Goal: Register for event/course

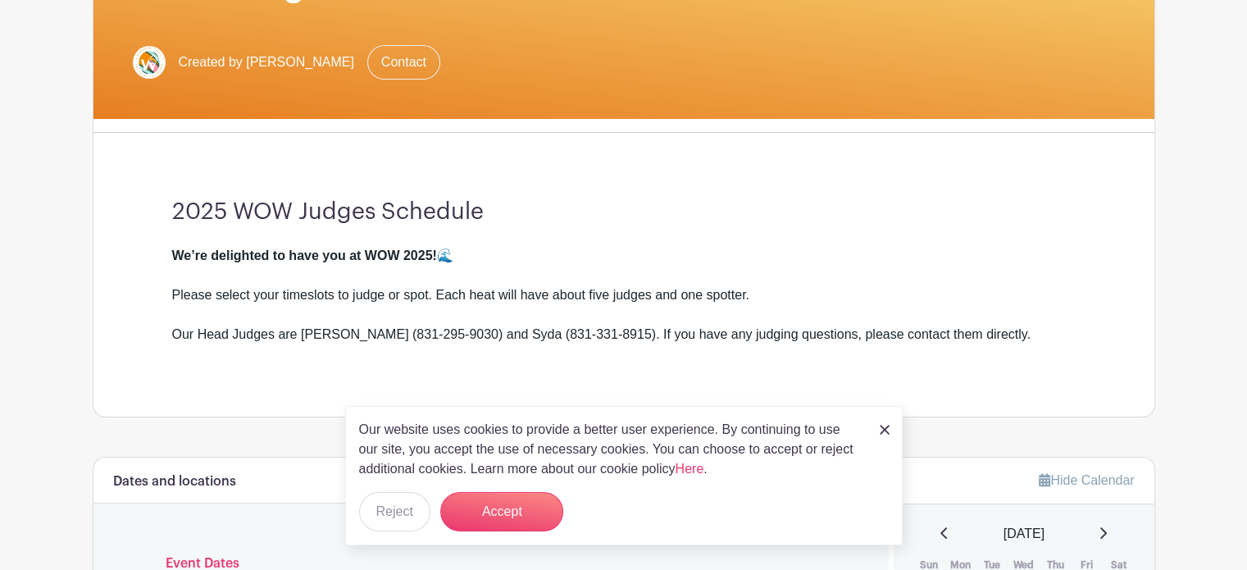
scroll to position [328, 0]
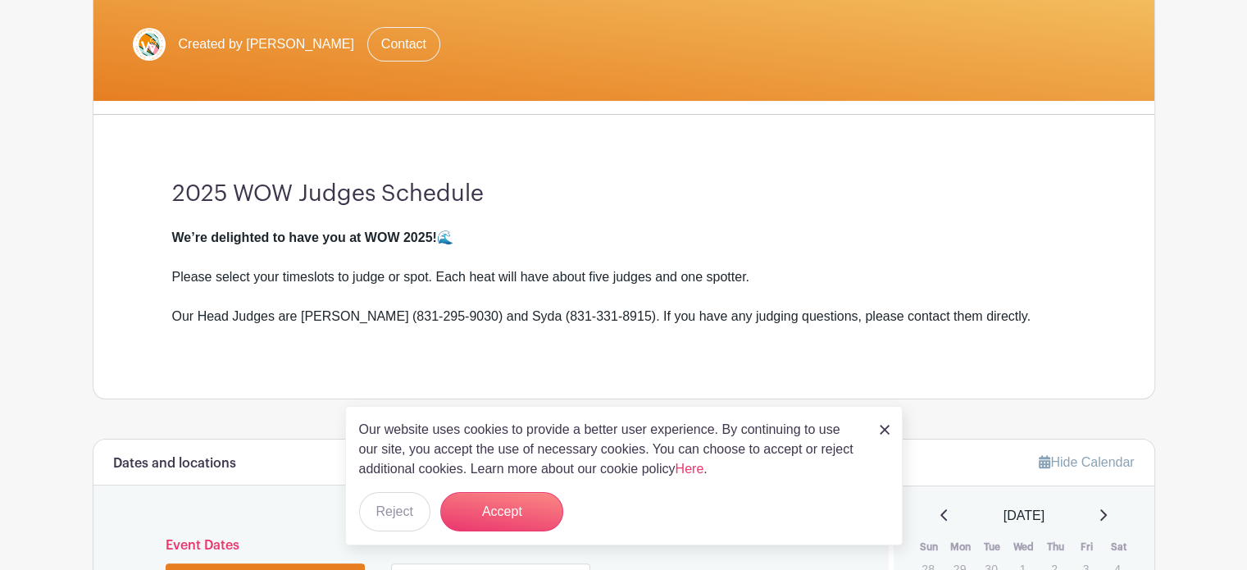
click at [888, 430] on img at bounding box center [885, 430] width 10 height 10
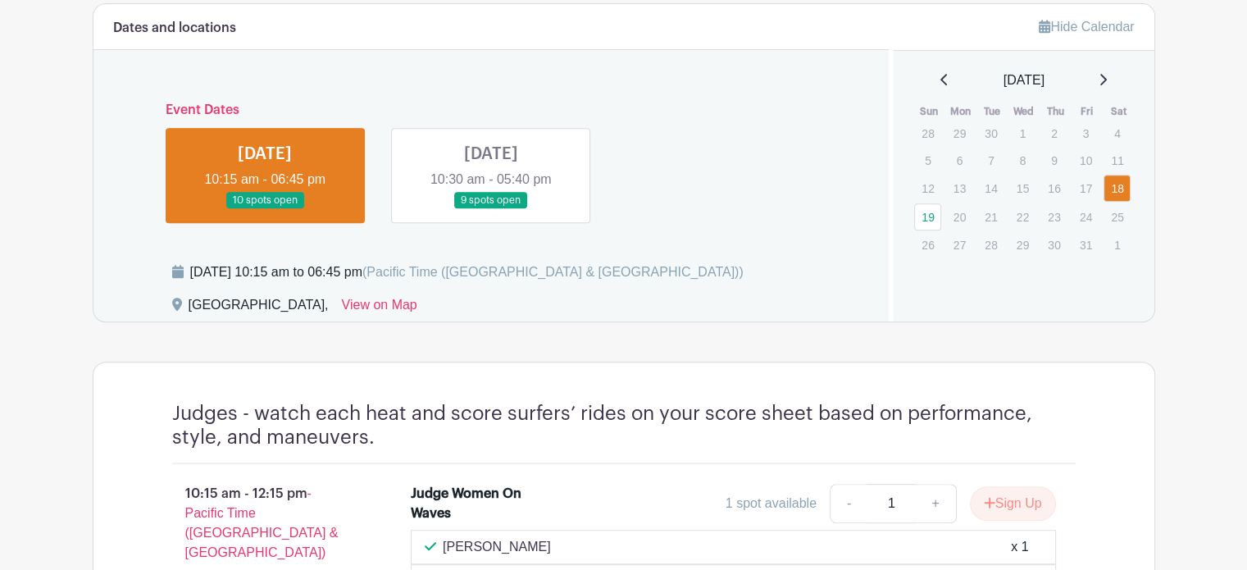
scroll to position [759, 0]
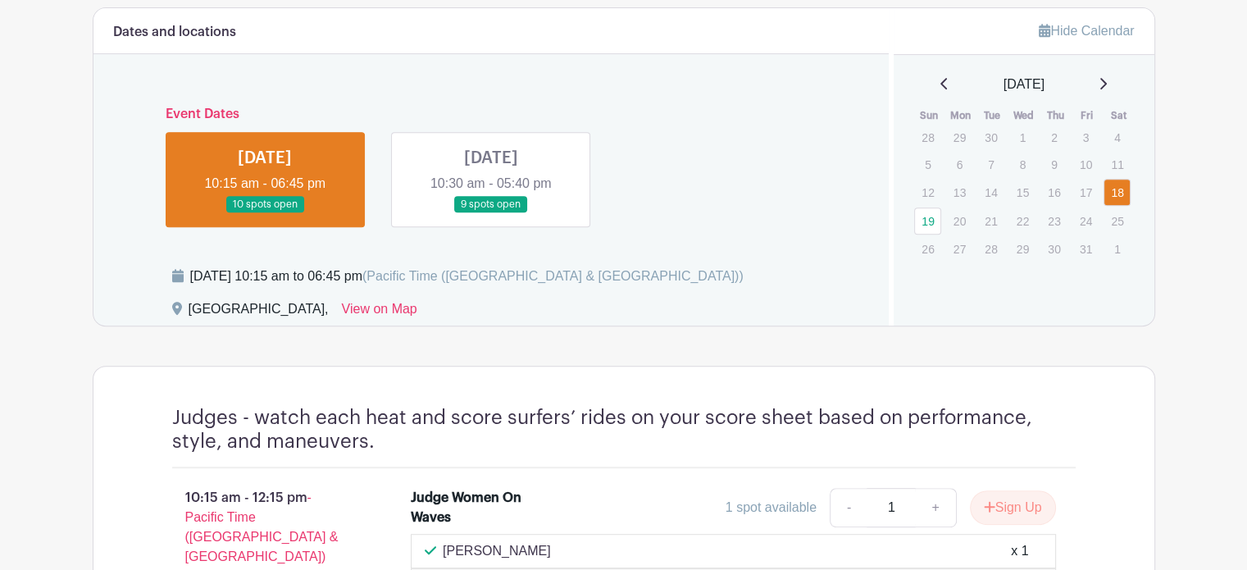
click at [491, 213] on link at bounding box center [491, 213] width 0 height 0
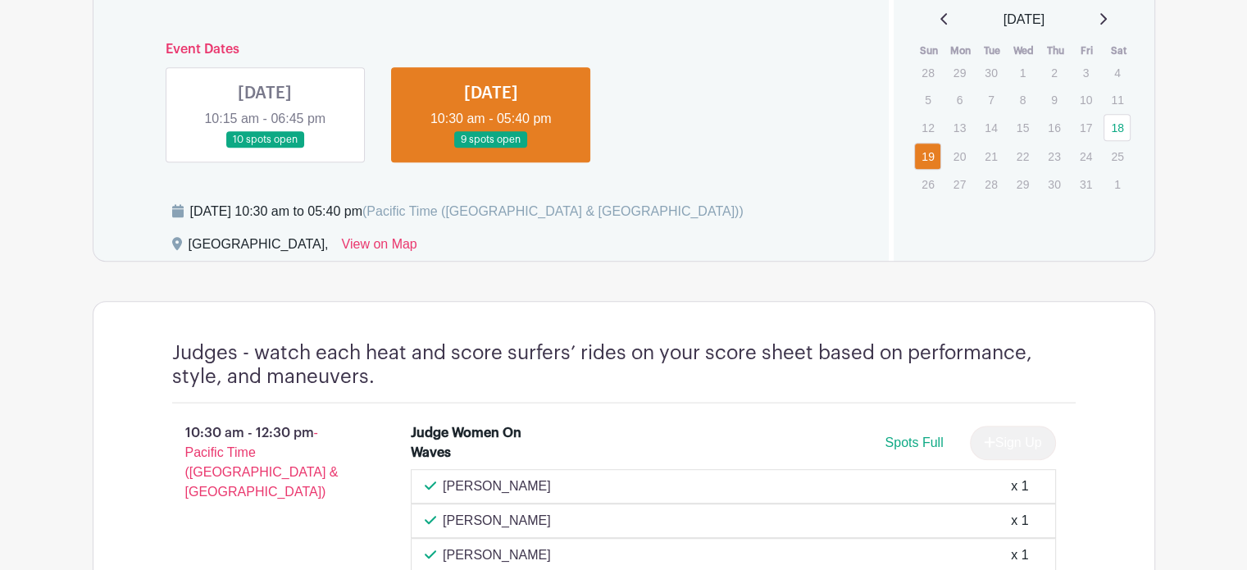
scroll to position [595, 0]
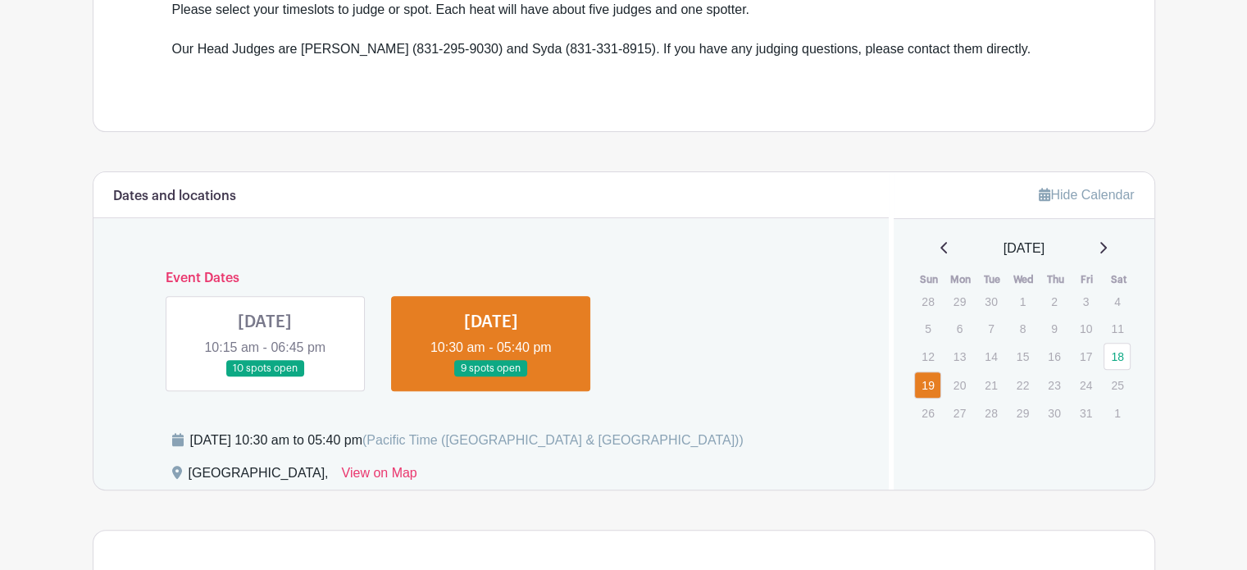
click at [265, 377] on link at bounding box center [265, 377] width 0 height 0
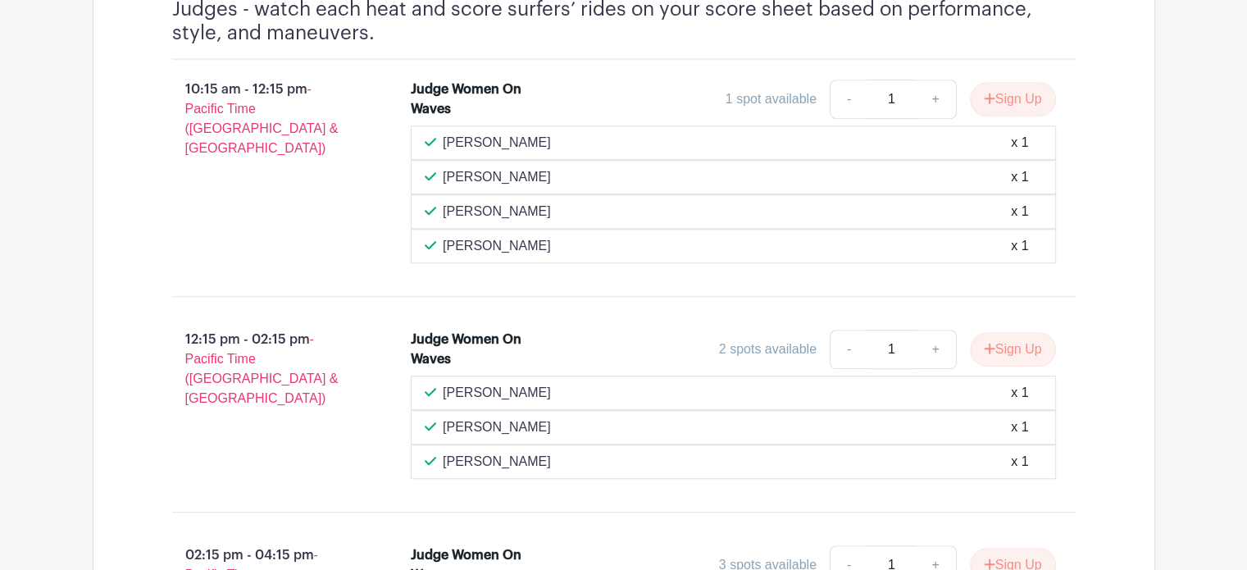
scroll to position [1169, 0]
click at [1002, 344] on button "Sign Up" at bounding box center [1013, 347] width 86 height 34
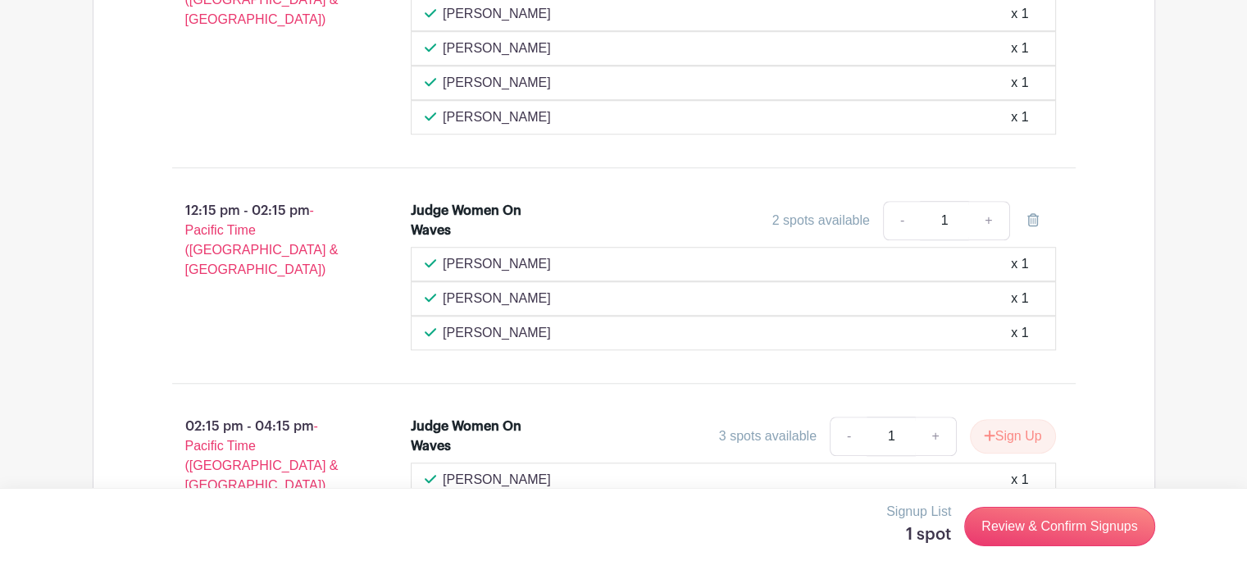
scroll to position [1333, 0]
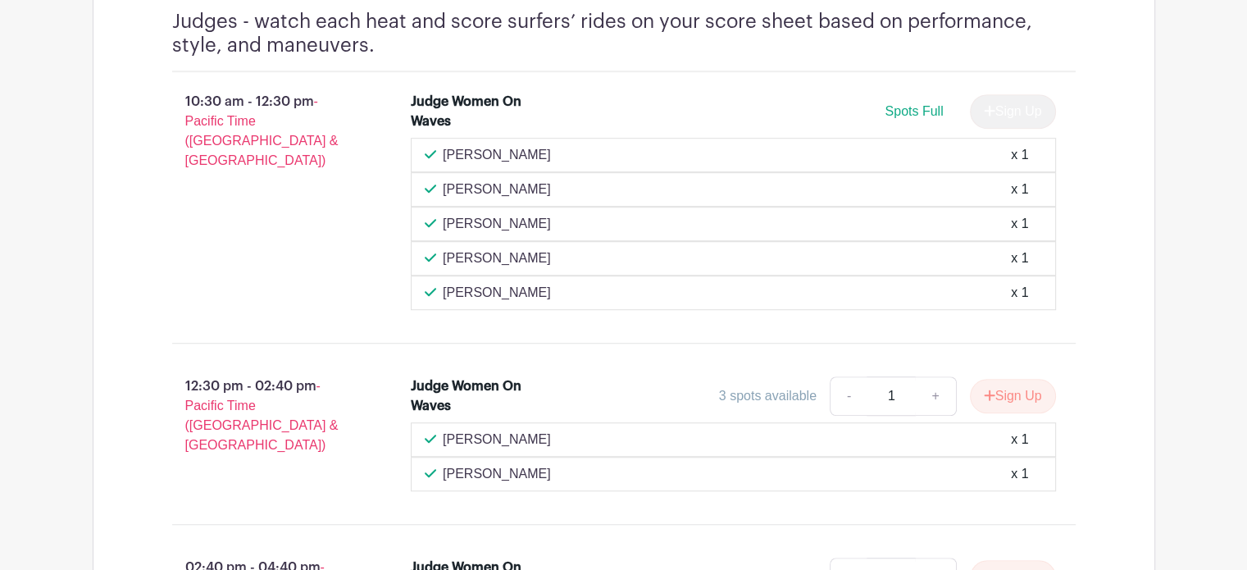
scroll to position [1169, 0]
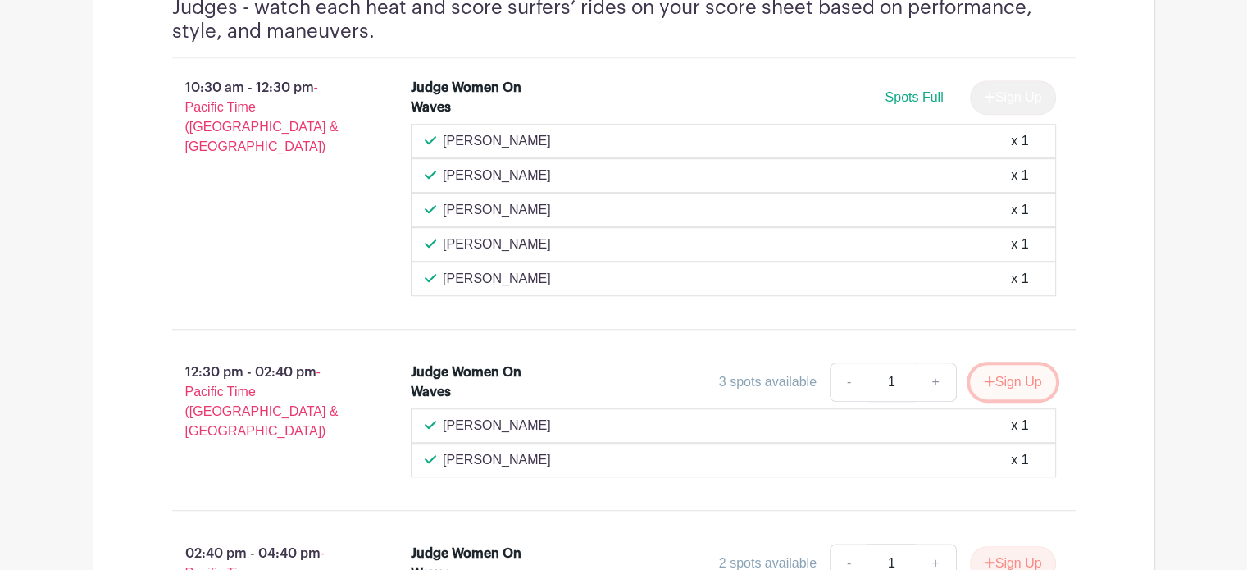
click at [1023, 373] on button "Sign Up" at bounding box center [1013, 382] width 86 height 34
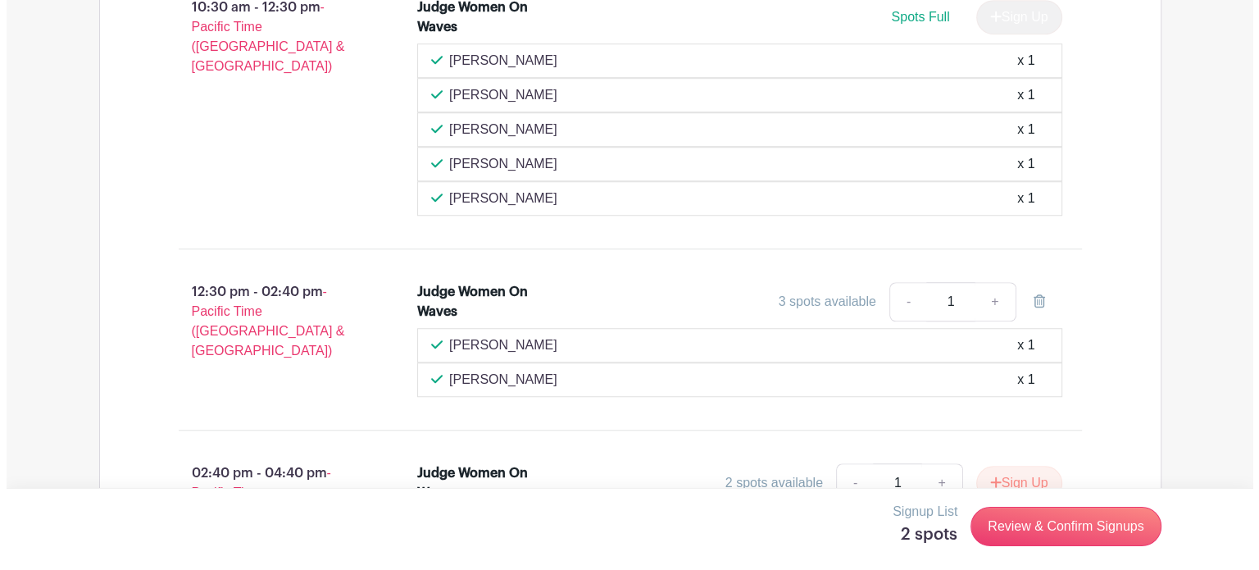
scroll to position [1251, 0]
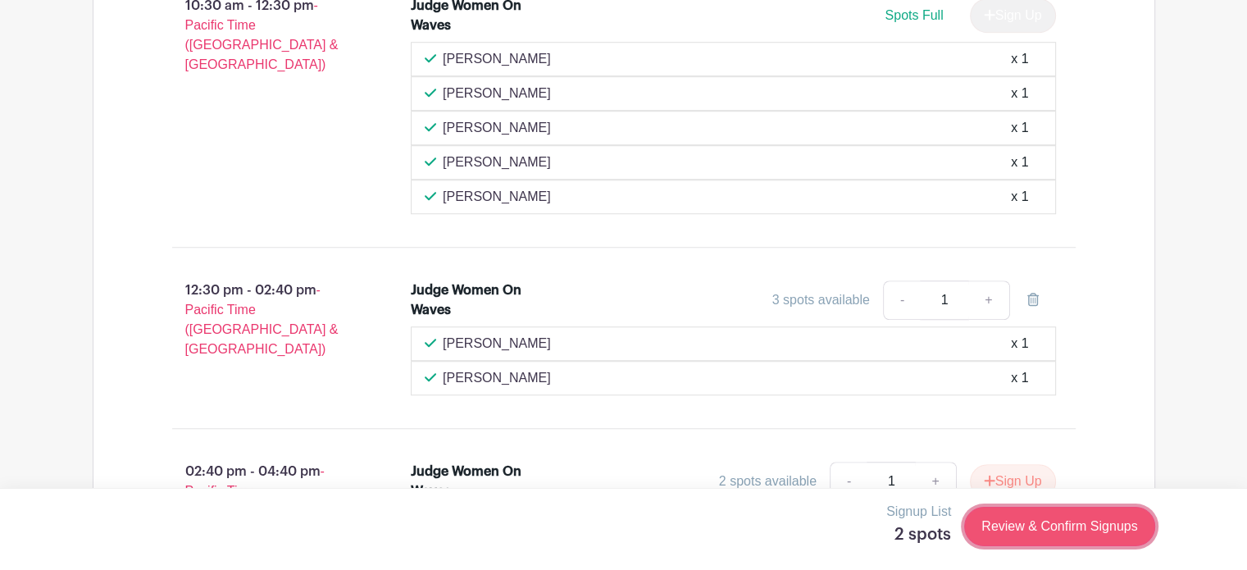
click at [1076, 522] on link "Review & Confirm Signups" at bounding box center [1059, 526] width 190 height 39
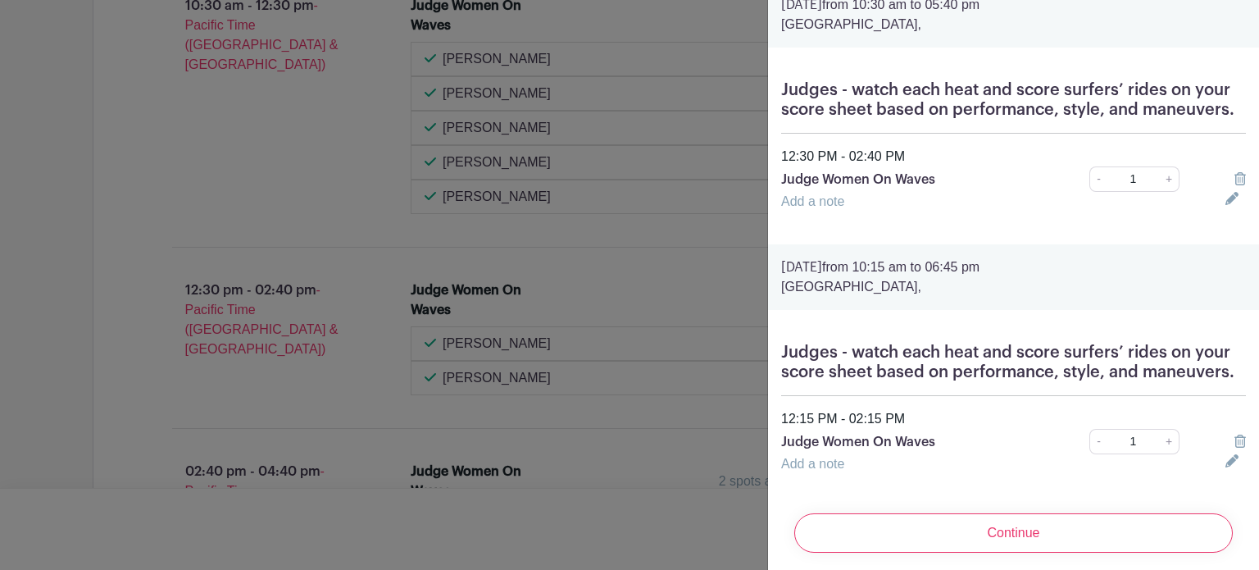
scroll to position [98, 0]
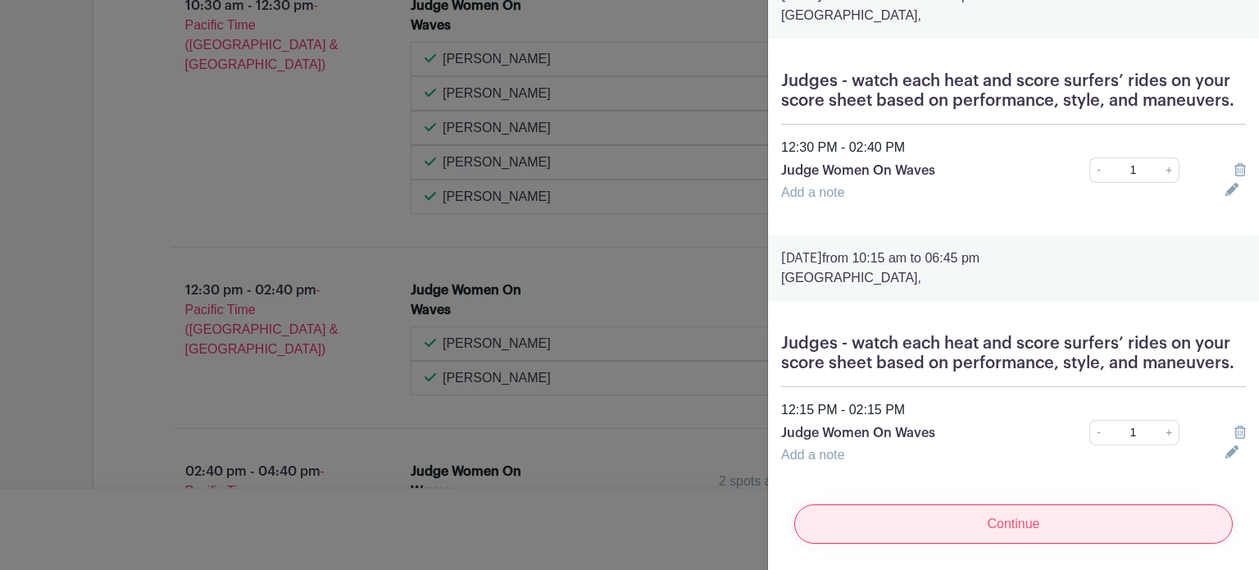
click at [1018, 508] on input "Continue" at bounding box center [1014, 523] width 439 height 39
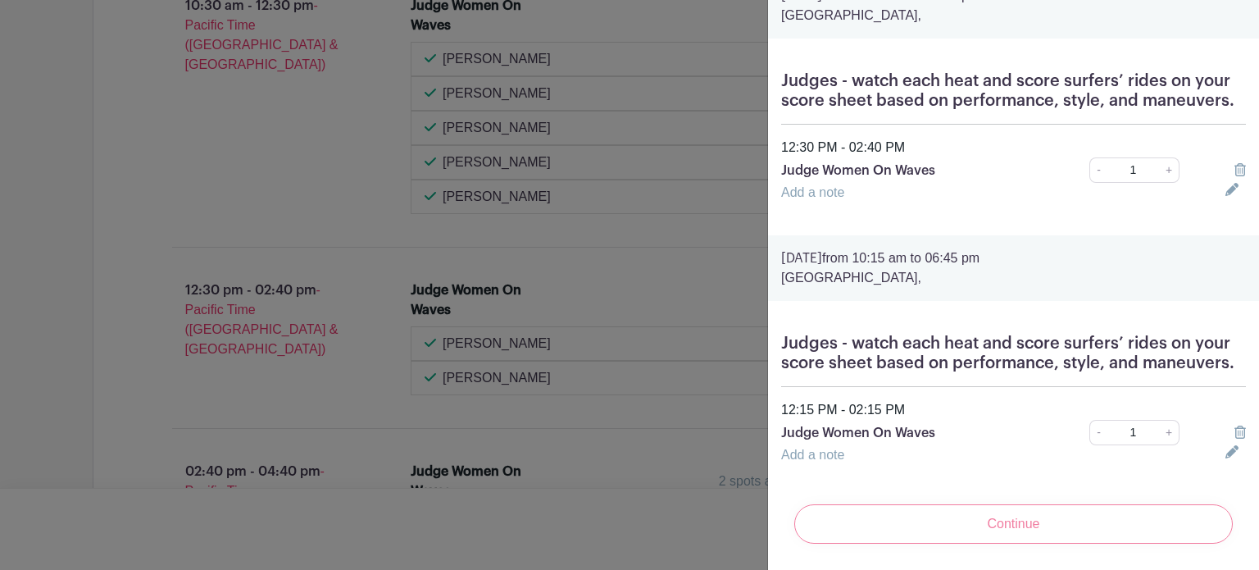
scroll to position [54, 0]
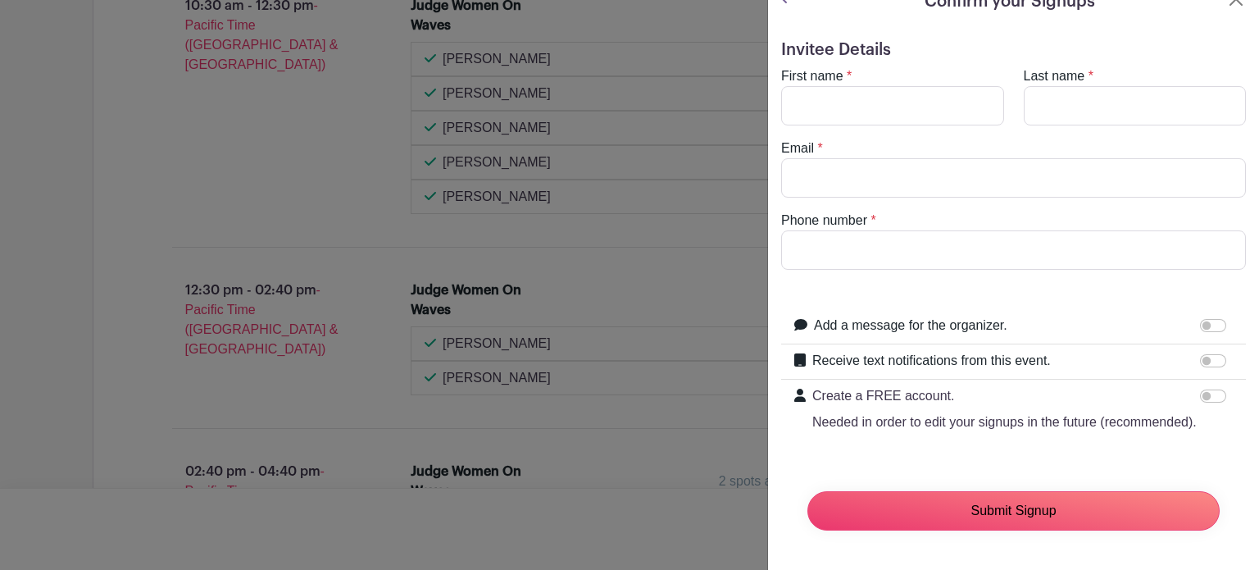
click at [991, 491] on input "Submit Signup" at bounding box center [1014, 510] width 412 height 39
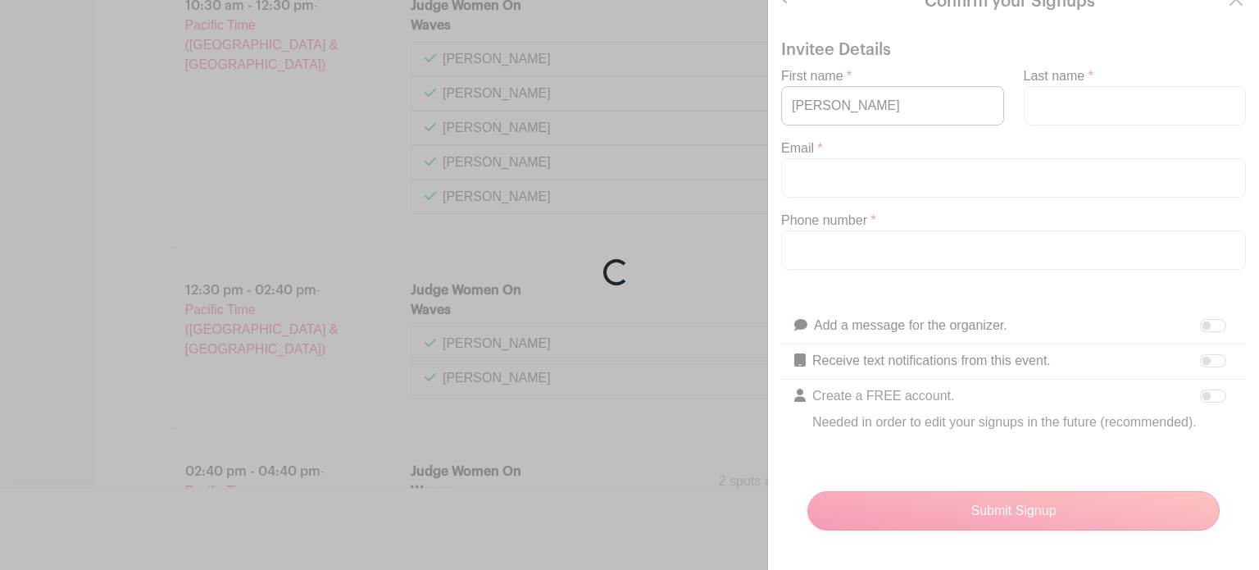
type input "[PERSON_NAME]"
click at [996, 491] on div "Loading..." at bounding box center [629, 285] width 1259 height 570
click at [867, 78] on div "Loading..." at bounding box center [629, 285] width 1259 height 570
click at [877, 73] on div "Loading..." at bounding box center [629, 285] width 1259 height 570
click at [876, 75] on div "Loading..." at bounding box center [629, 285] width 1259 height 570
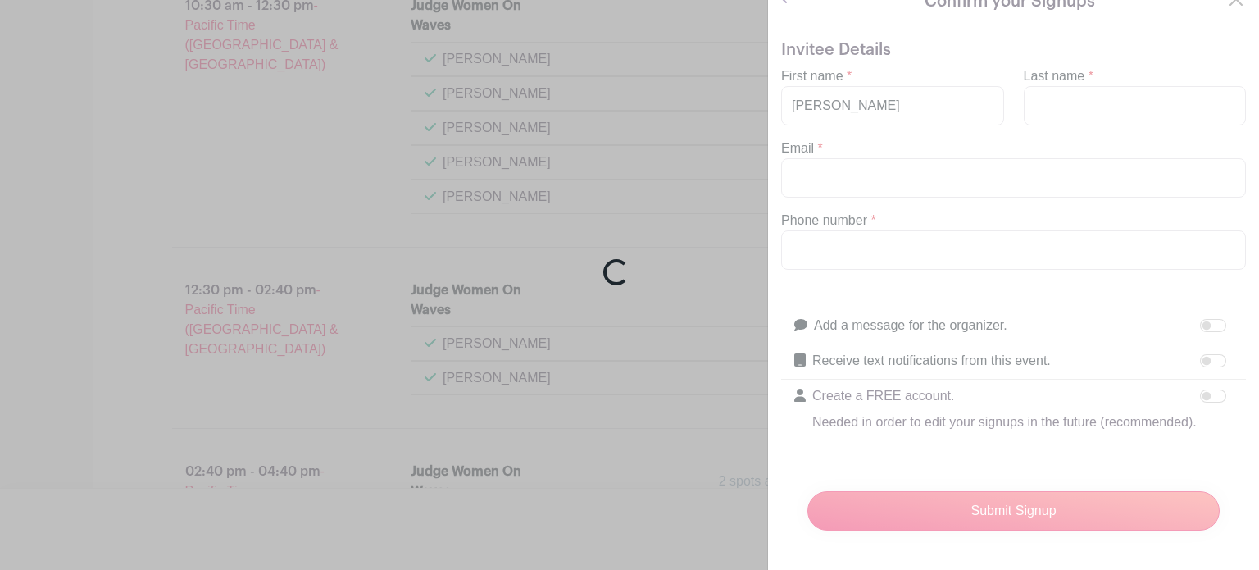
click at [876, 75] on div "Loading..." at bounding box center [629, 285] width 1259 height 570
click at [874, 75] on div "Loading..." at bounding box center [629, 285] width 1259 height 570
drag, startPoint x: 875, startPoint y: 75, endPoint x: 787, endPoint y: 80, distance: 87.9
click at [787, 80] on div "Loading..." at bounding box center [629, 285] width 1259 height 570
click at [1042, 45] on div "Loading..." at bounding box center [629, 285] width 1259 height 570
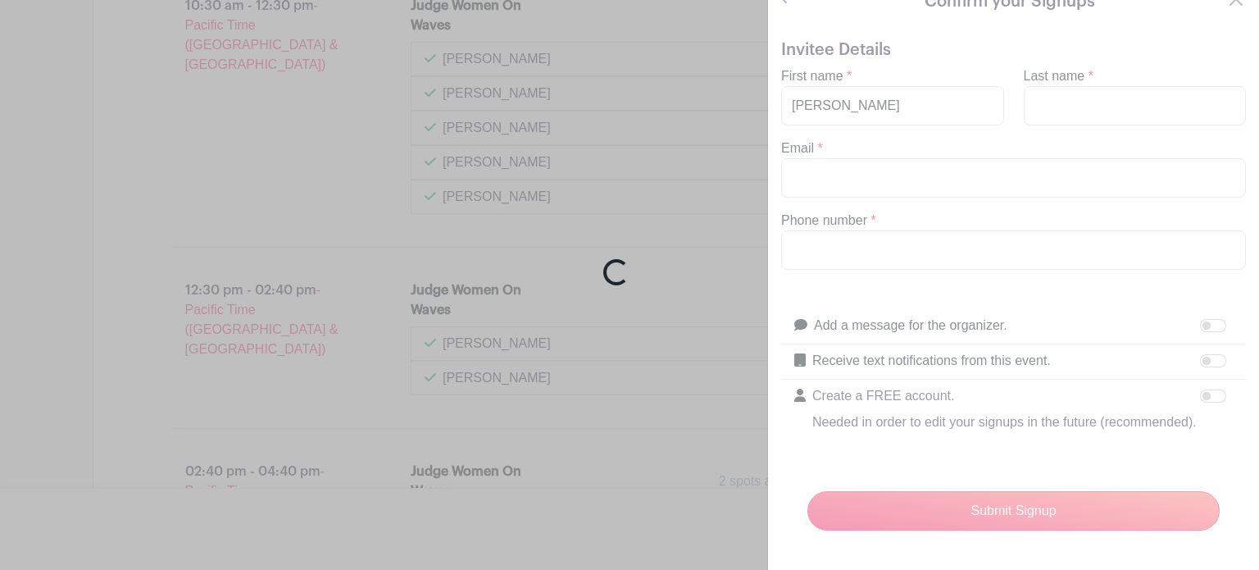
click at [1042, 42] on div "Loading..." at bounding box center [629, 285] width 1259 height 570
click at [1052, 72] on div "Loading..." at bounding box center [629, 285] width 1259 height 570
click at [1052, 71] on div "Loading..." at bounding box center [629, 285] width 1259 height 570
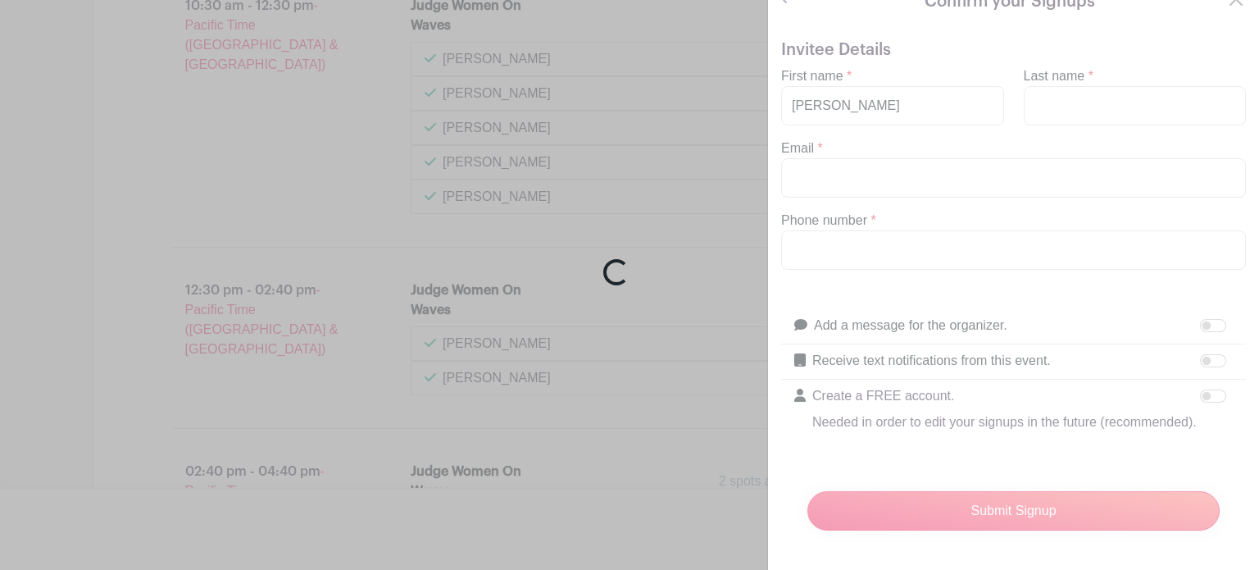
click at [1052, 71] on div "Loading..." at bounding box center [629, 285] width 1259 height 570
click at [1052, 72] on div "Loading..." at bounding box center [629, 285] width 1259 height 570
click at [888, 74] on div "Loading..." at bounding box center [629, 285] width 1259 height 570
click at [888, 73] on div "Loading..." at bounding box center [629, 285] width 1259 height 570
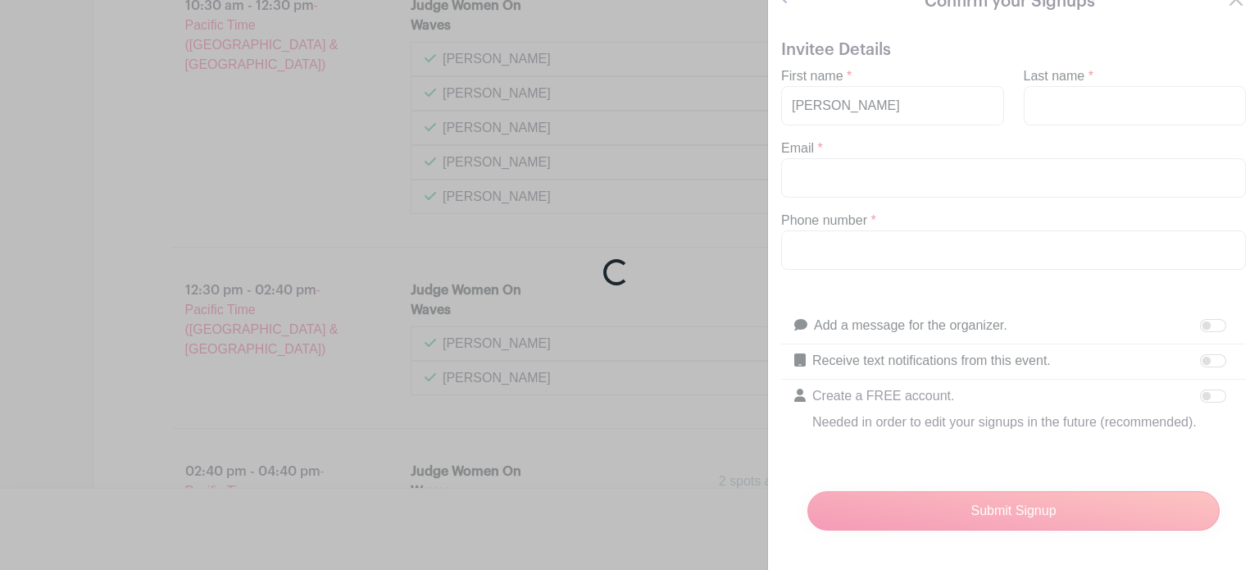
click at [888, 73] on div "Loading..." at bounding box center [629, 285] width 1259 height 570
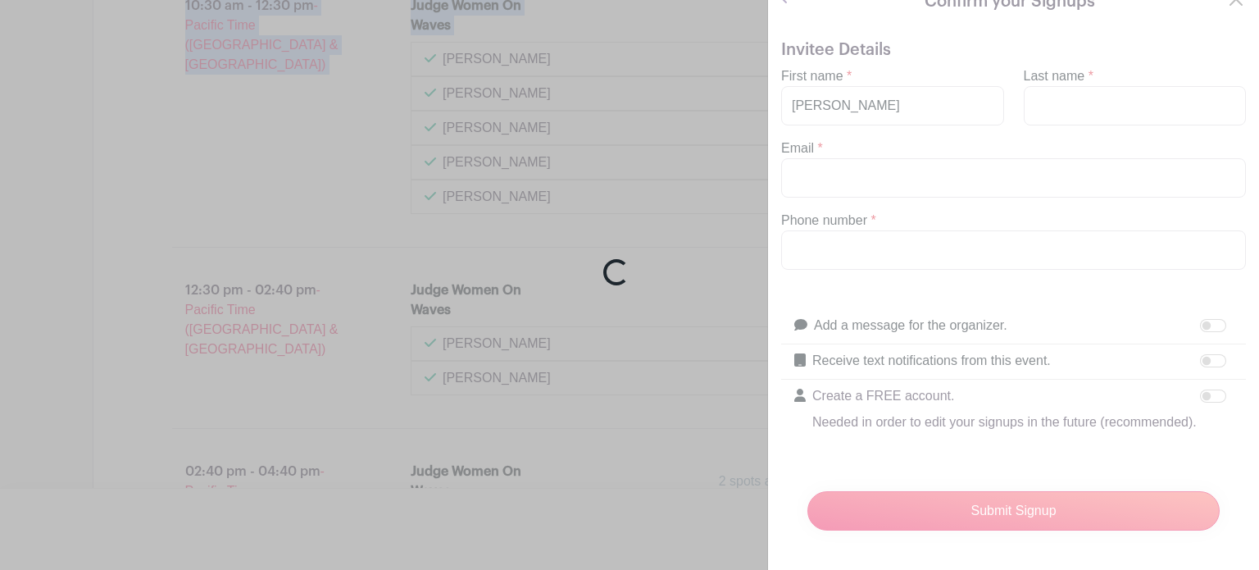
drag, startPoint x: 1245, startPoint y: 61, endPoint x: 1221, endPoint y: -7, distance: 72.1
click at [1221, 0] on html "Loading... Log In Sign Up for Free Women on Waves WOW Judges 2025 Created by [P…" at bounding box center [629, 421] width 1259 height 3345
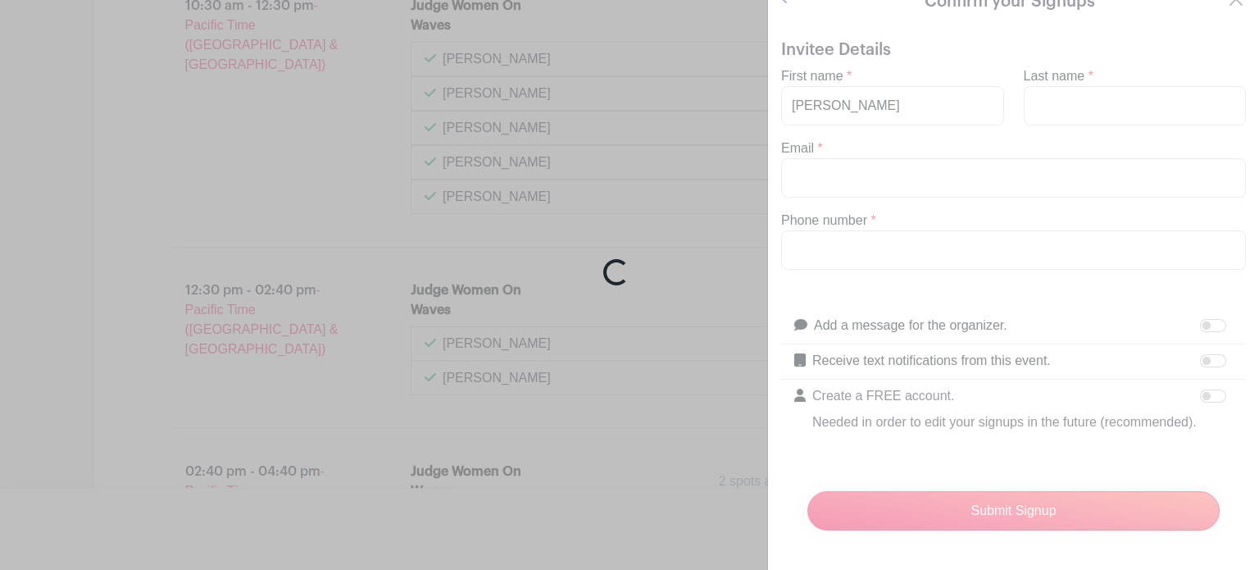
click at [693, 107] on div "Loading..." at bounding box center [629, 285] width 1259 height 570
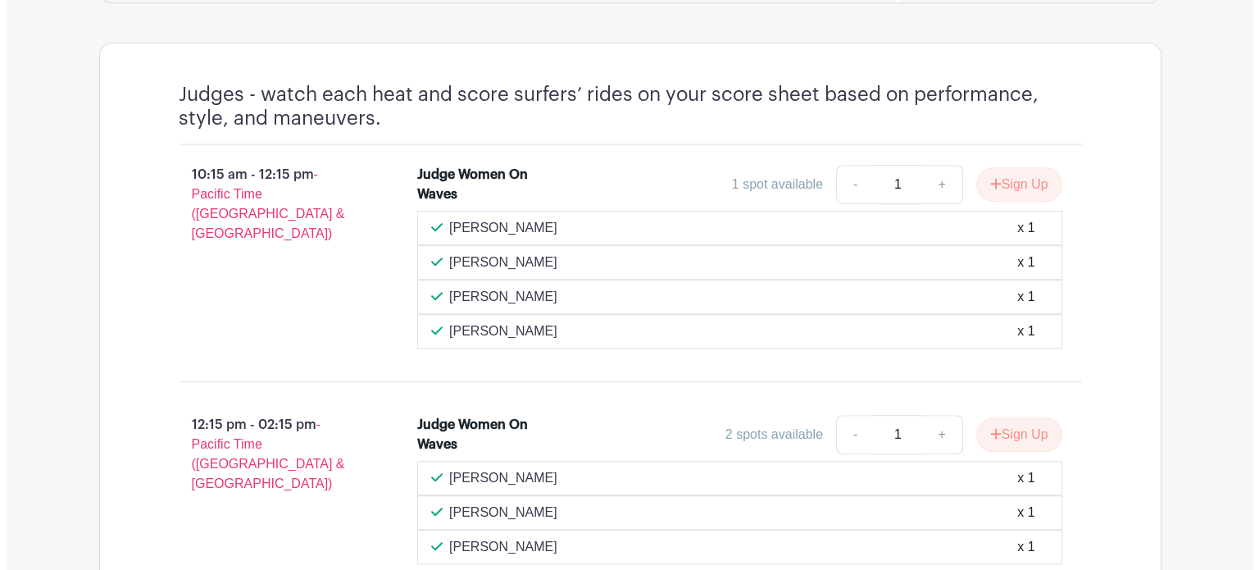
scroll to position [1169, 0]
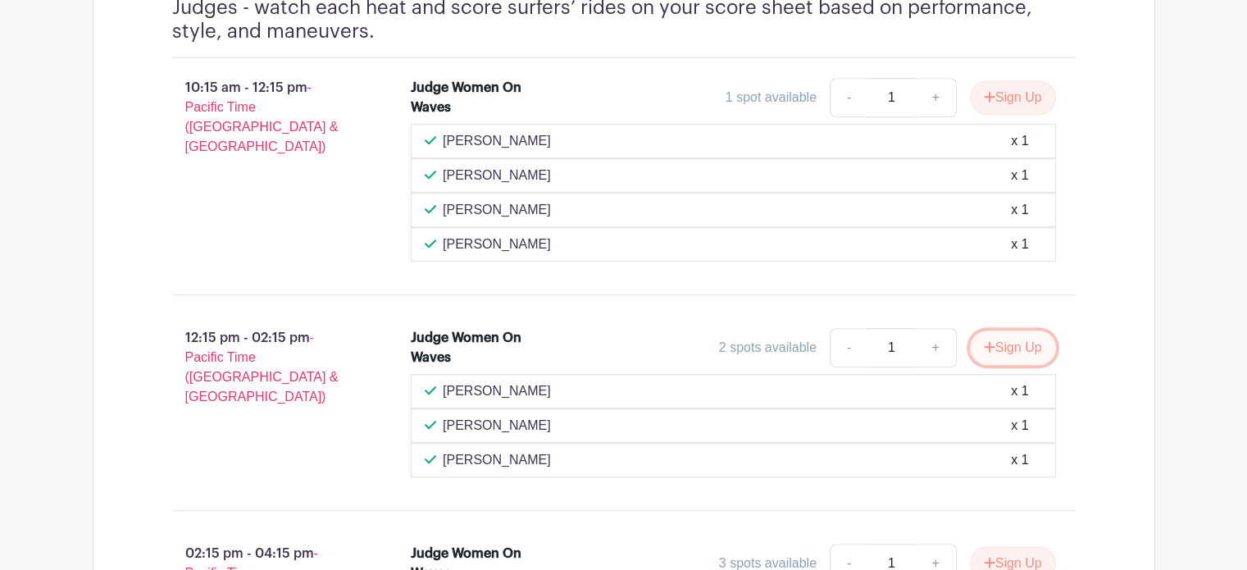
click at [1028, 341] on button "Sign Up" at bounding box center [1013, 347] width 86 height 34
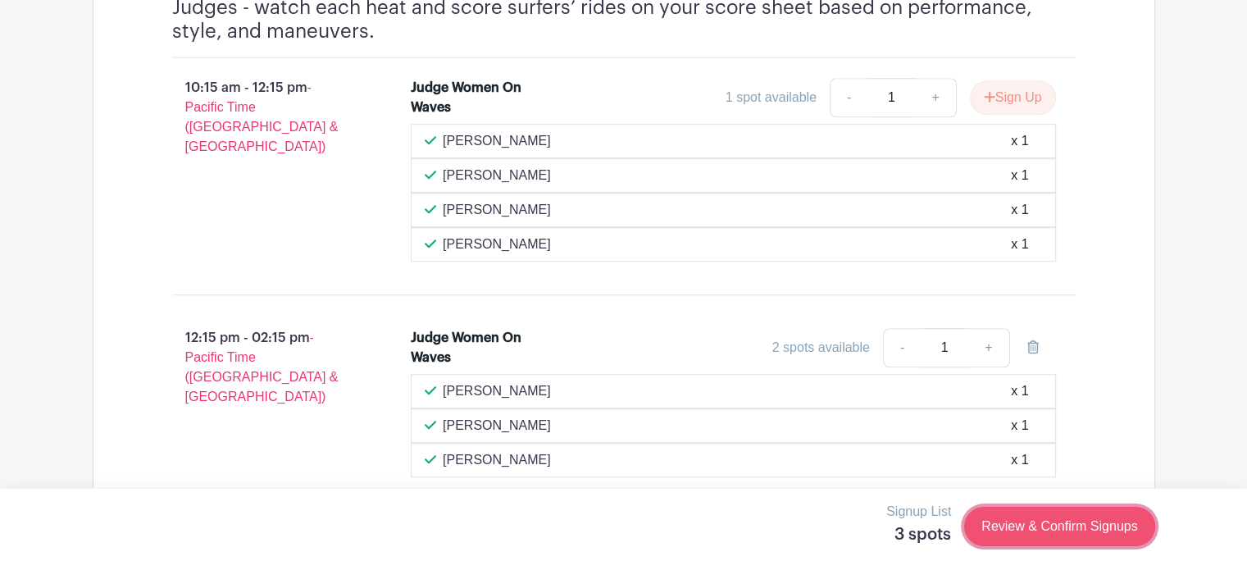
click at [1054, 533] on link "Review & Confirm Signups" at bounding box center [1059, 526] width 190 height 39
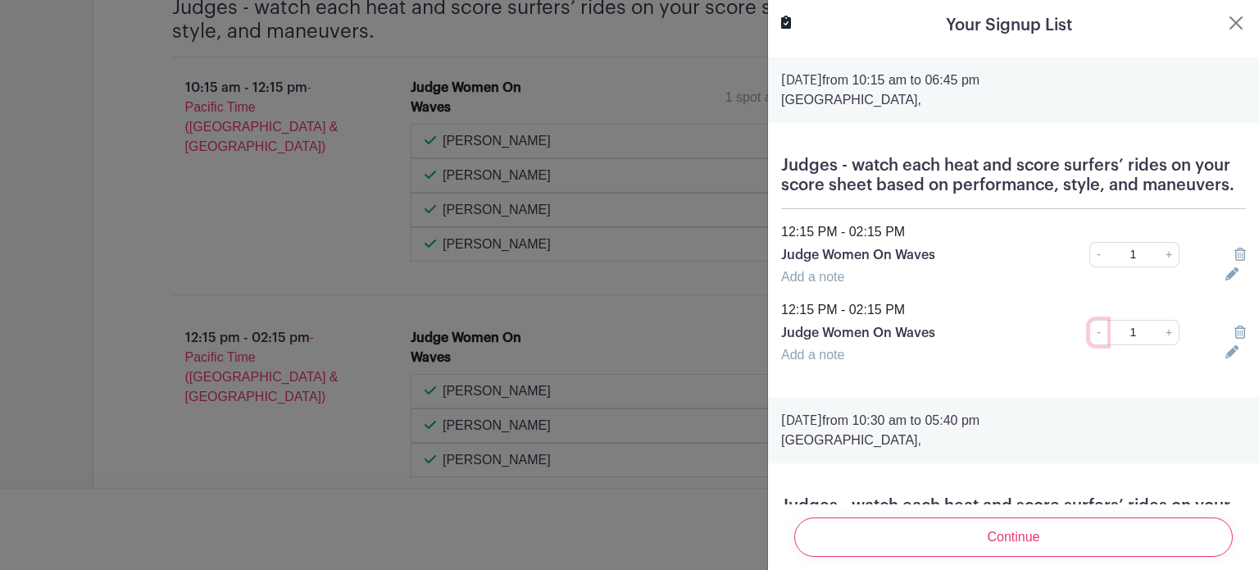
click at [1090, 336] on link "-" at bounding box center [1099, 332] width 18 height 25
click at [1160, 335] on link "+" at bounding box center [1169, 332] width 20 height 25
click at [1161, 326] on link "+" at bounding box center [1169, 332] width 20 height 25
click at [1093, 337] on link "-" at bounding box center [1099, 332] width 18 height 25
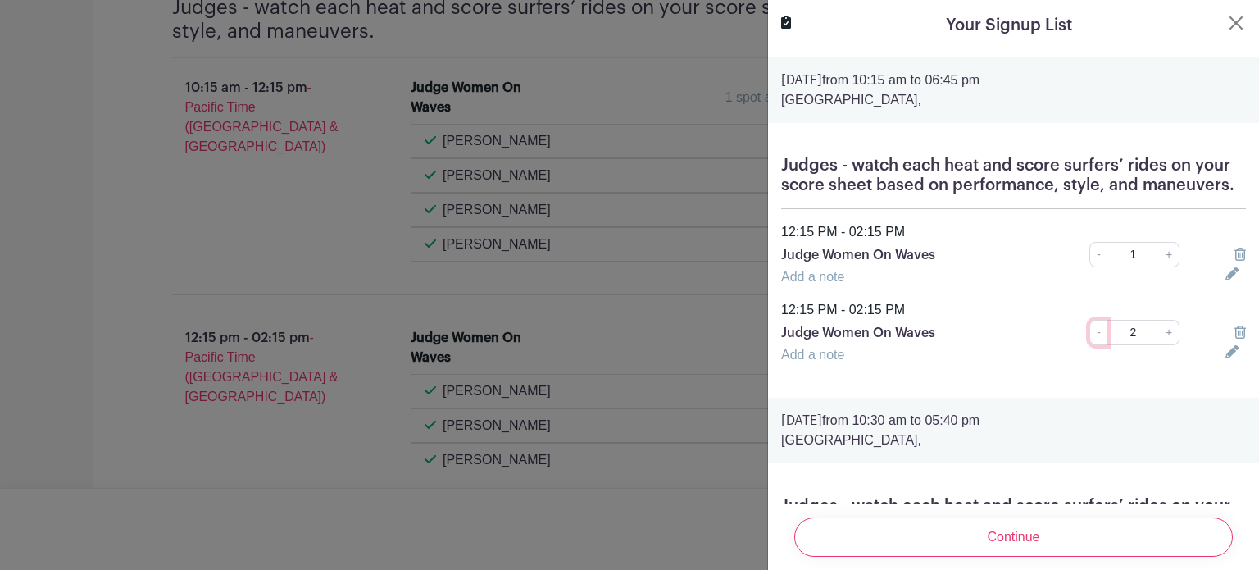
type input "1"
click at [1093, 337] on link "-" at bounding box center [1099, 332] width 18 height 25
click at [1235, 334] on icon at bounding box center [1240, 332] width 11 height 13
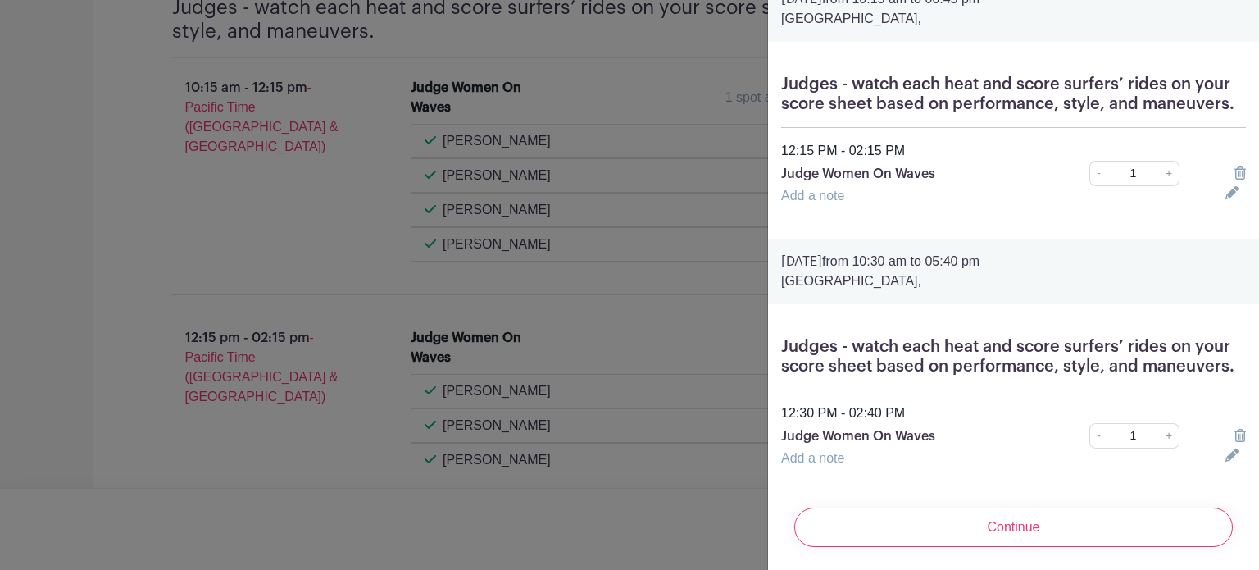
scroll to position [98, 0]
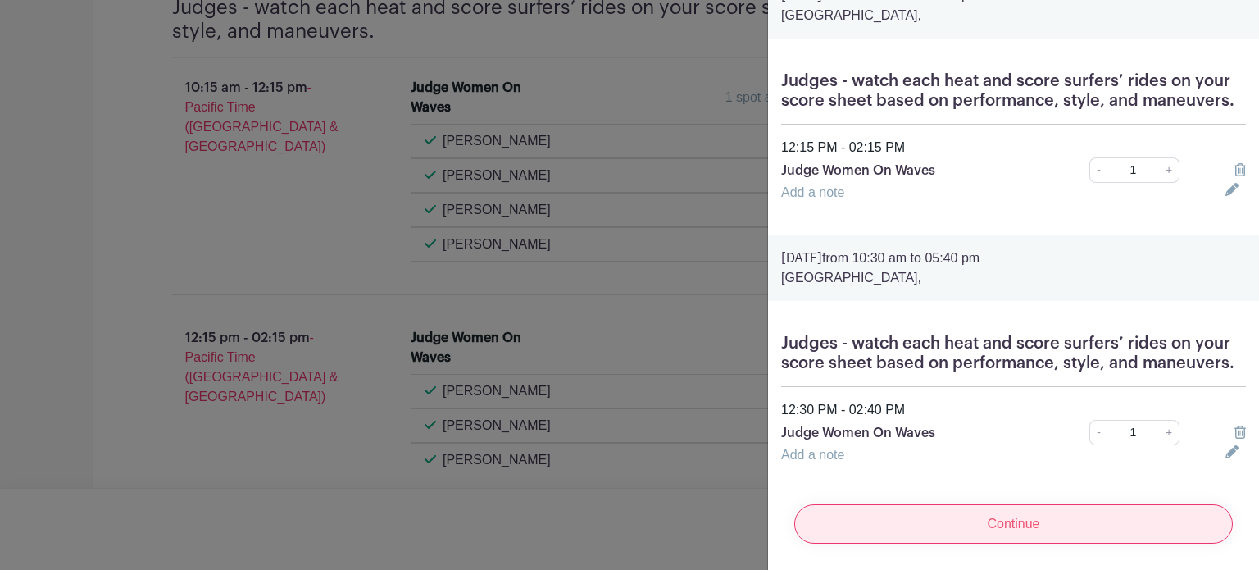
click at [986, 510] on input "Continue" at bounding box center [1014, 523] width 439 height 39
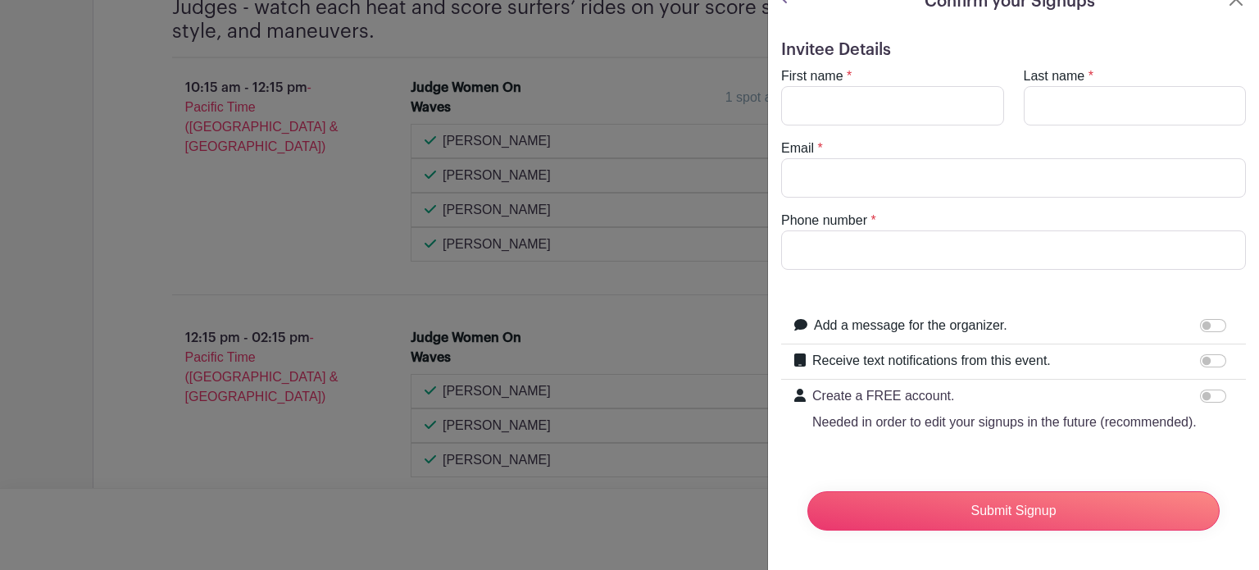
scroll to position [54, 0]
click at [1205, 354] on input "Receive text notifications from this event." at bounding box center [1213, 360] width 26 height 13
checkbox input "true"
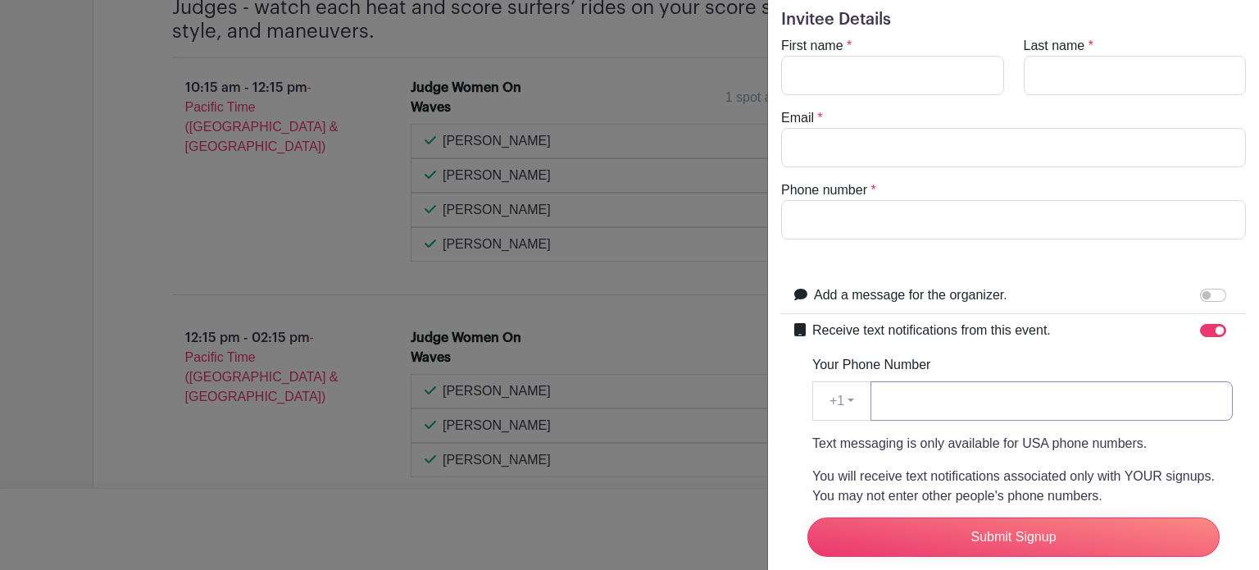
click at [901, 396] on input "Your Phone Number" at bounding box center [1052, 400] width 362 height 39
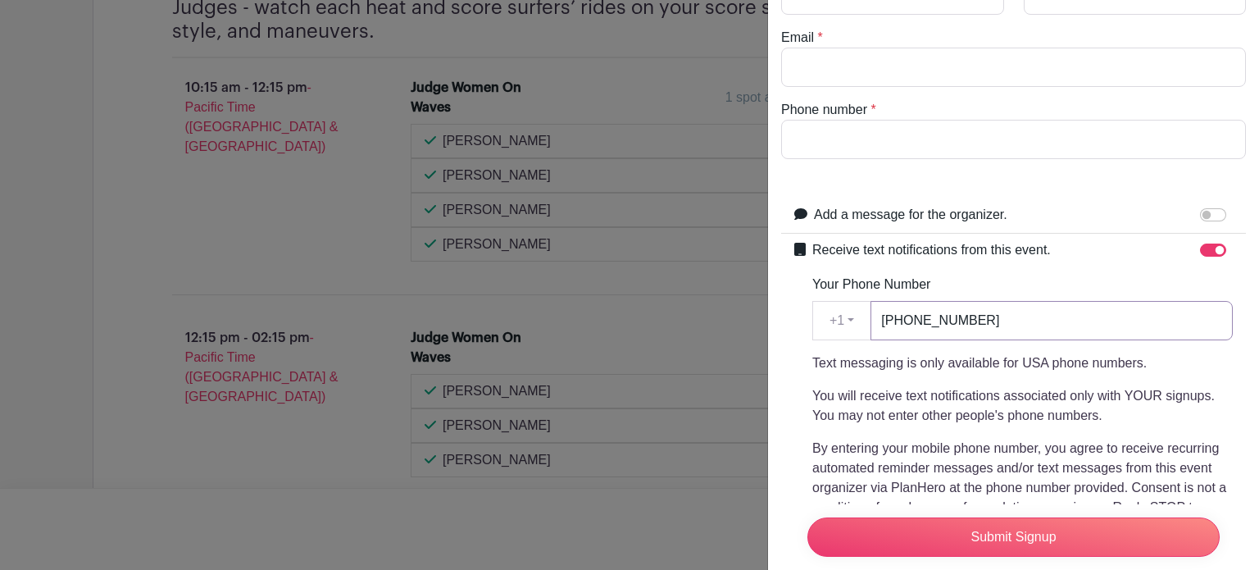
scroll to position [136, 0]
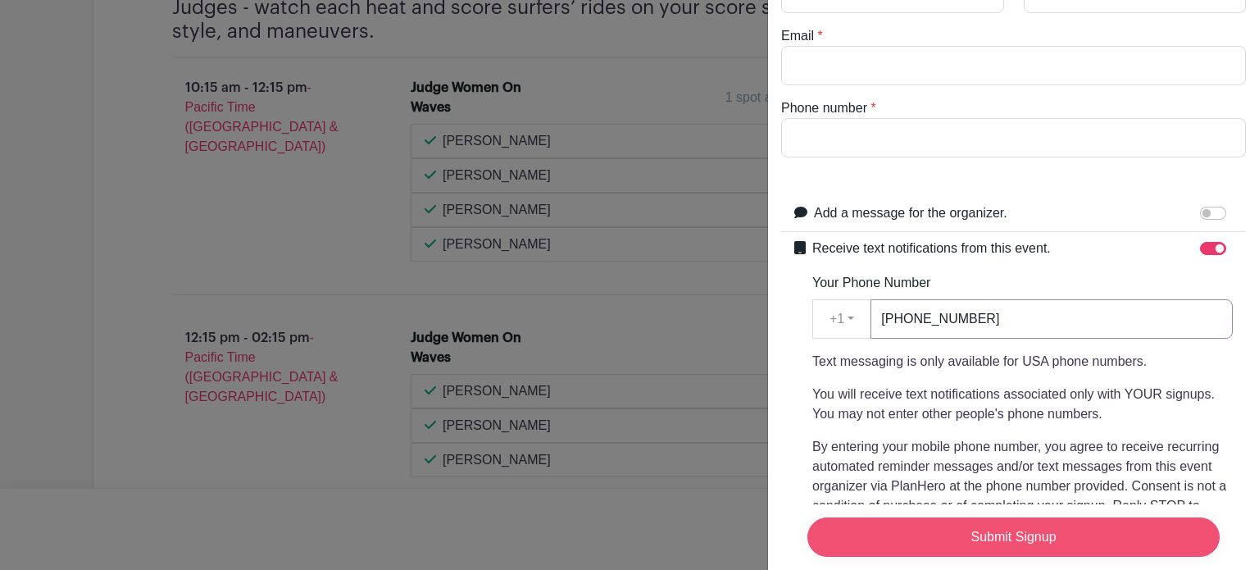
type input "[PHONE_NUMBER]"
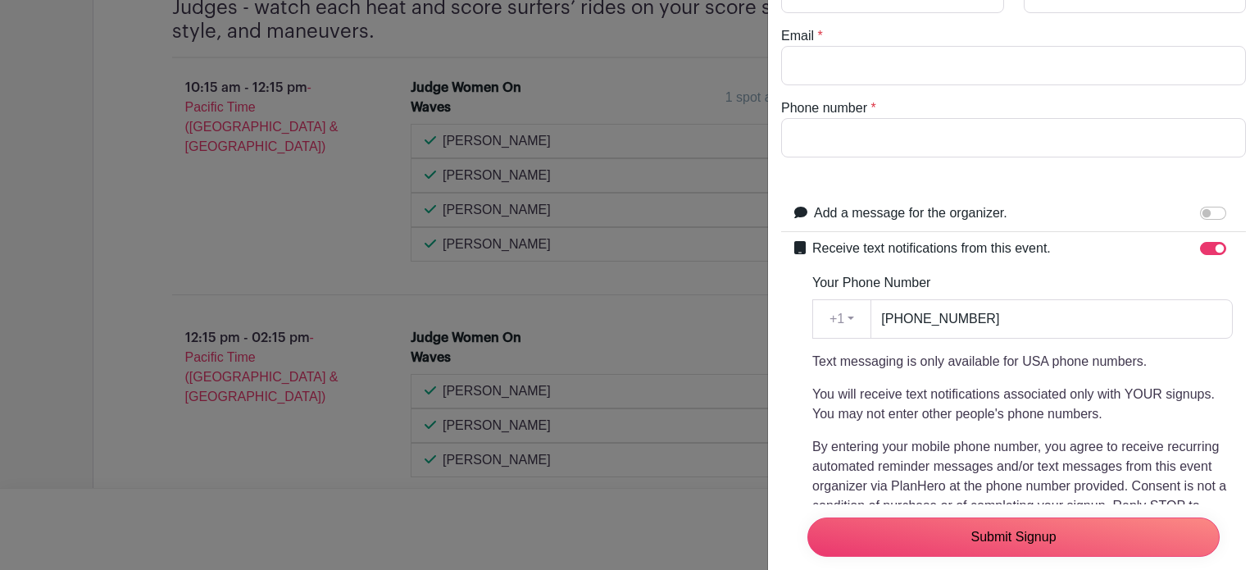
click at [961, 520] on input "Submit Signup" at bounding box center [1014, 536] width 412 height 39
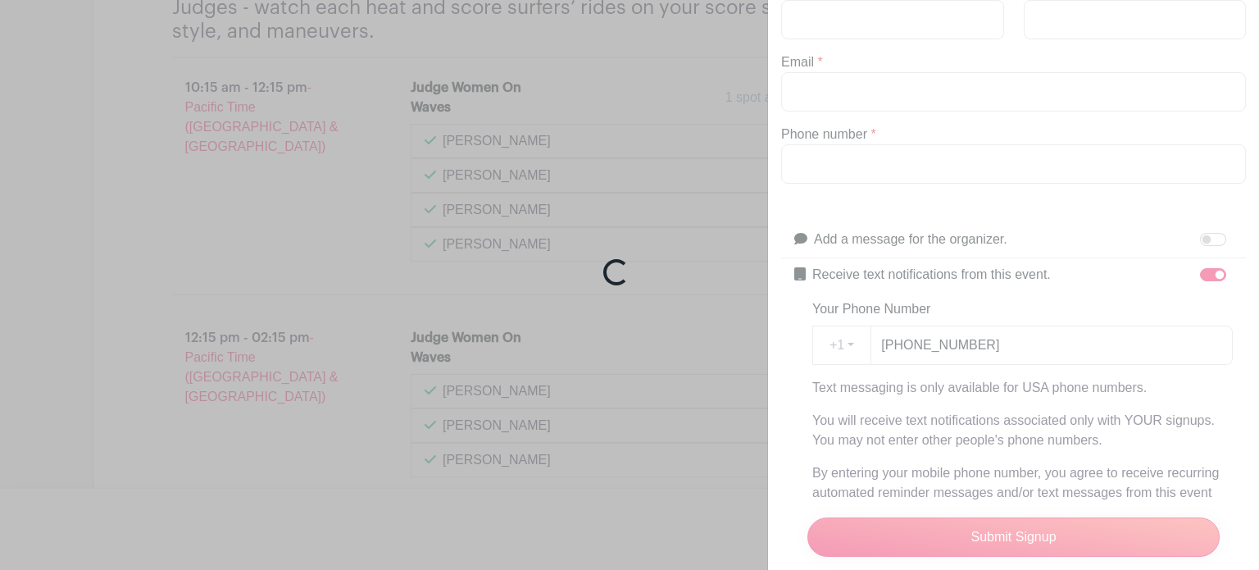
click at [831, 56] on div "Loading..." at bounding box center [629, 285] width 1259 height 570
click at [831, 57] on div "Loading..." at bounding box center [629, 285] width 1259 height 570
click at [833, 61] on div "Loading..." at bounding box center [629, 285] width 1259 height 570
drag, startPoint x: 1246, startPoint y: 266, endPoint x: 1191, endPoint y: 61, distance: 211.7
click at [1191, 61] on div "Loading..." at bounding box center [629, 285] width 1259 height 570
